Goal: Navigation & Orientation: Find specific page/section

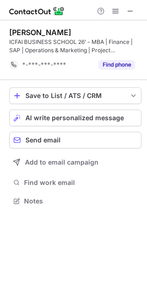
scroll to position [5, 4]
